Goal: Find specific page/section: Find specific page/section

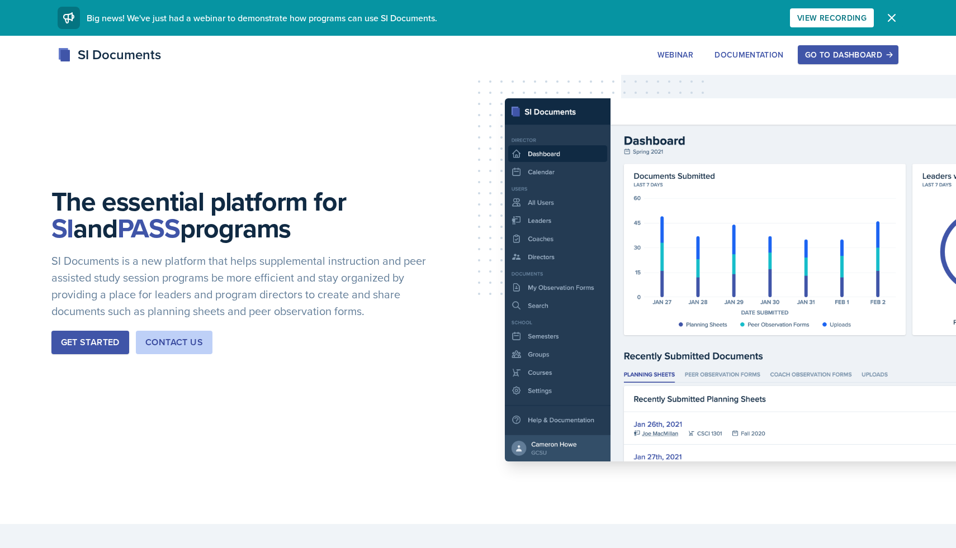
click at [894, 20] on icon "button" at bounding box center [891, 18] width 7 height 7
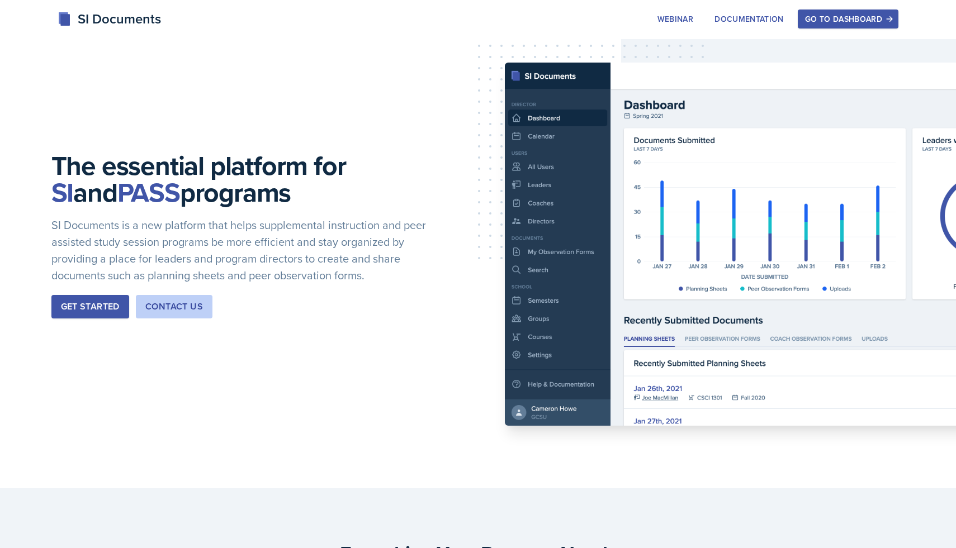
click at [861, 16] on div "Go to Dashboard" at bounding box center [848, 19] width 86 height 9
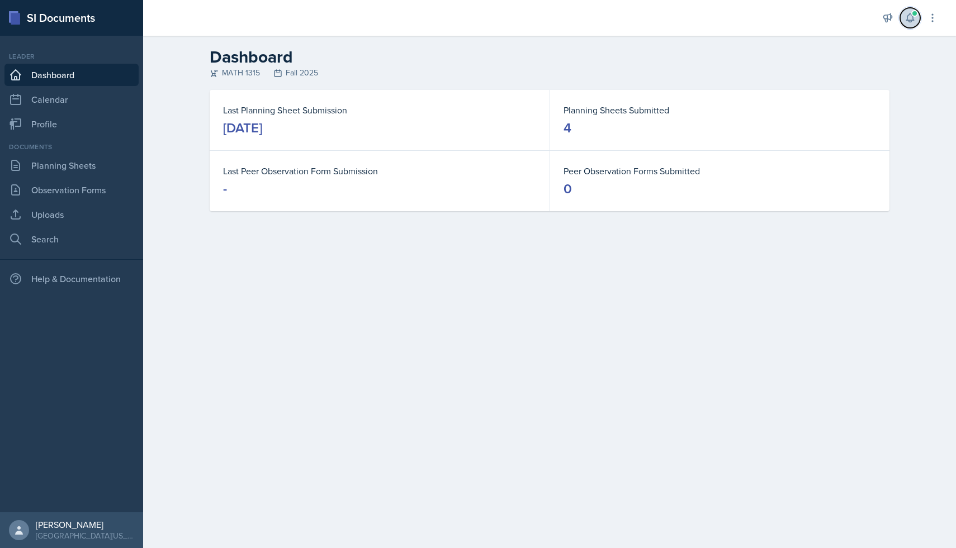
click at [908, 20] on icon at bounding box center [909, 18] width 7 height 8
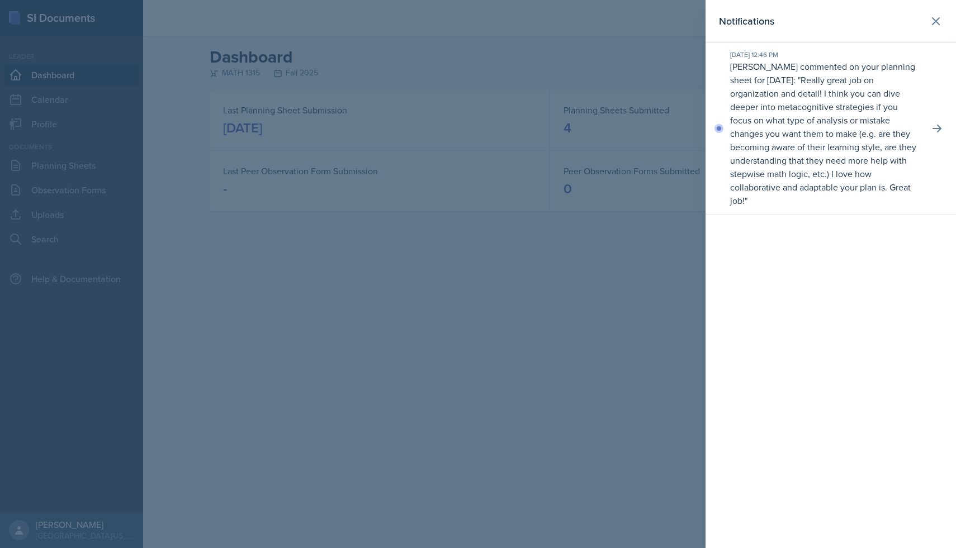
click at [658, 280] on div at bounding box center [478, 274] width 956 height 548
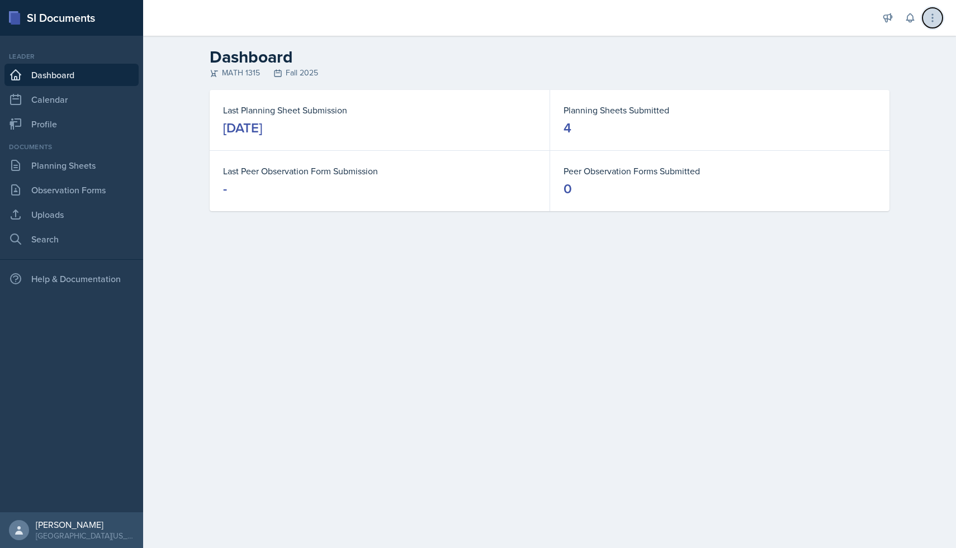
click at [932, 20] on icon at bounding box center [932, 17] width 11 height 11
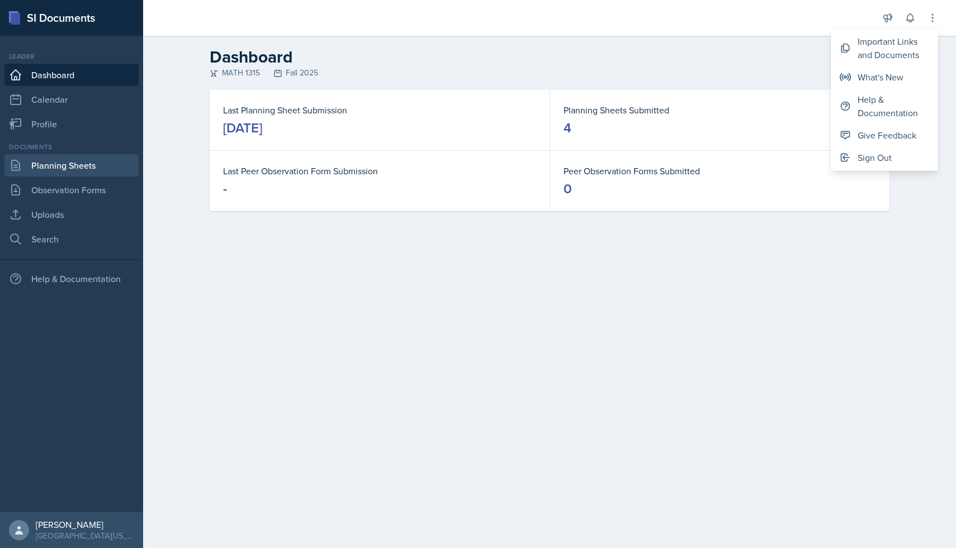
click at [75, 173] on link "Planning Sheets" at bounding box center [71, 165] width 134 height 22
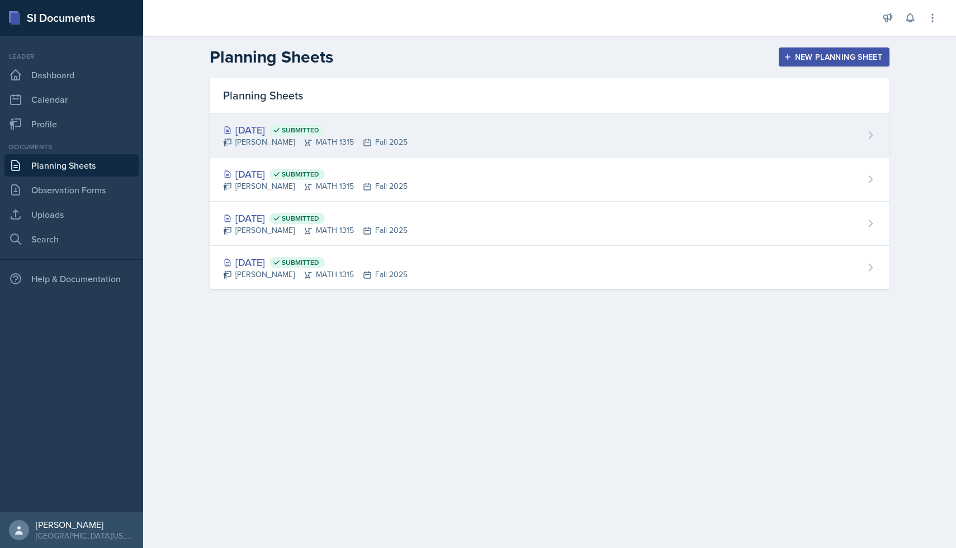
click at [411, 135] on div "[DATE] Submitted [PERSON_NAME] MATH 1315 Fall 2025" at bounding box center [550, 135] width 680 height 44
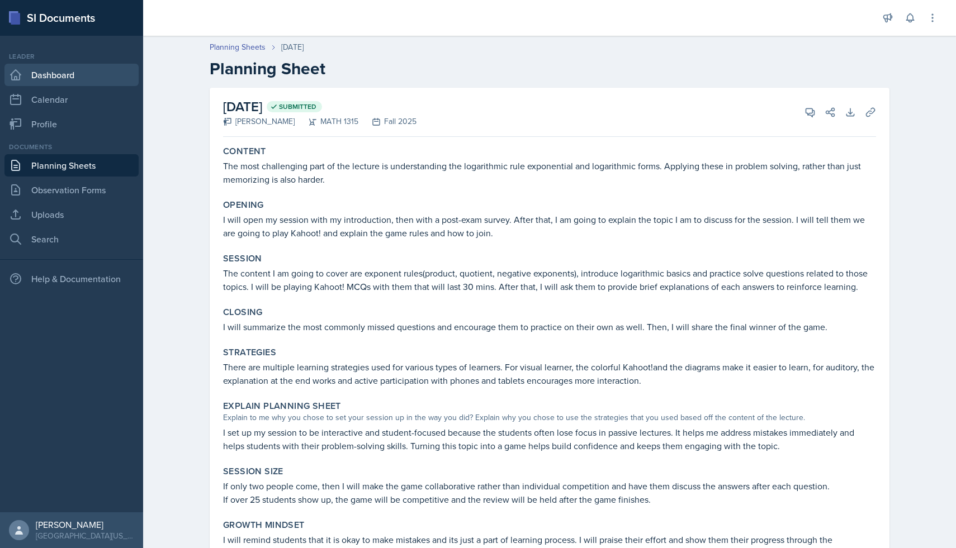
click at [92, 80] on link "Dashboard" at bounding box center [71, 75] width 134 height 22
